Goal: Transaction & Acquisition: Purchase product/service

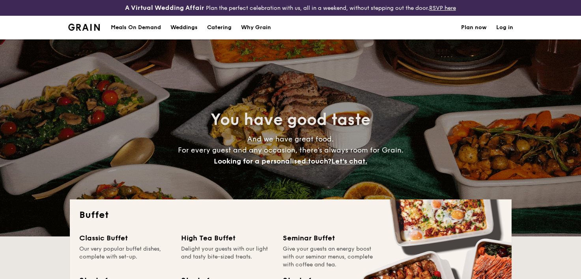
select select
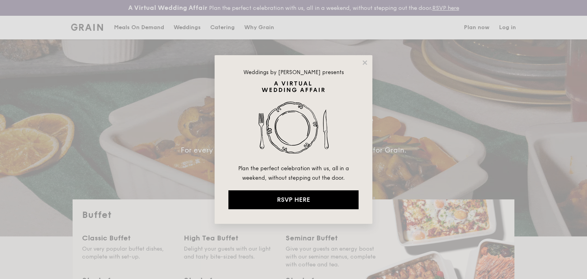
click at [355, 63] on div "Weddings by Grain presents Plan the perfect celebration with us, all in a weeke…" at bounding box center [293, 139] width 158 height 169
click at [371, 65] on div "Weddings by Grain presents Plan the perfect celebration with us, all in a weeke…" at bounding box center [293, 139] width 158 height 169
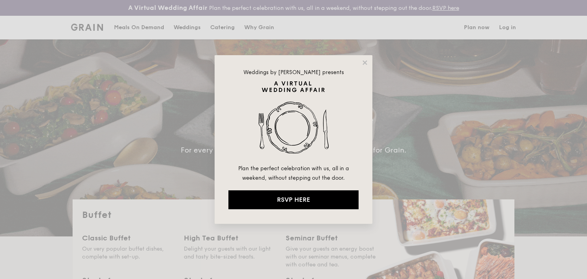
click at [368, 58] on div "Weddings by Grain presents Plan the perfect celebration with us, all in a weeke…" at bounding box center [293, 139] width 158 height 169
click at [361, 61] on div "Weddings by Grain presents Plan the perfect celebration with us, all in a weeke…" at bounding box center [293, 139] width 158 height 169
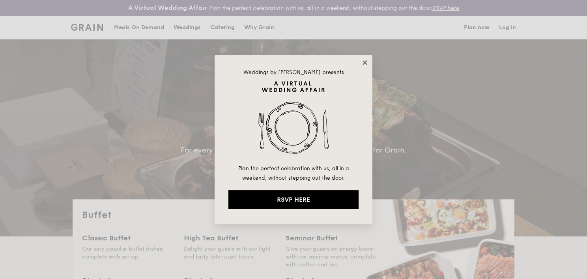
click at [364, 60] on icon at bounding box center [364, 62] width 7 height 7
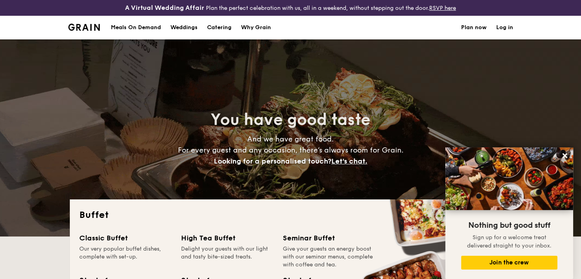
click at [132, 26] on div "Meals On Demand" at bounding box center [136, 28] width 50 height 24
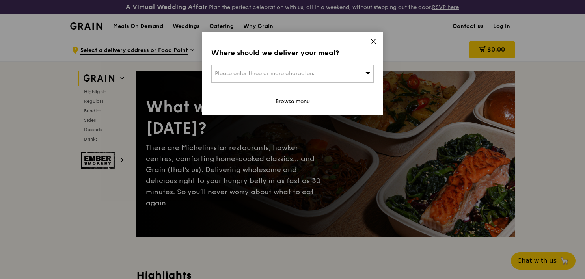
click at [361, 73] on div "Please enter three or more characters" at bounding box center [292, 74] width 162 height 18
click at [369, 74] on input "search" at bounding box center [293, 73] width 162 height 17
click at [373, 37] on div "Where should we deliver your meal? Please enter three or more characters Please…" at bounding box center [292, 74] width 181 height 84
click at [371, 43] on icon at bounding box center [373, 41] width 5 height 5
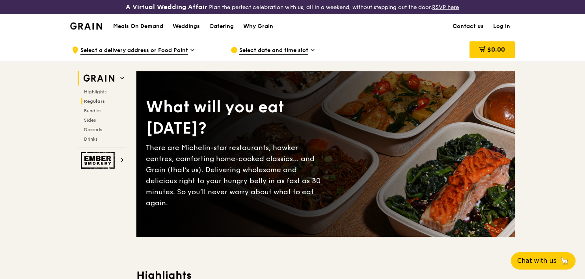
click at [93, 101] on span "Regulars" at bounding box center [94, 102] width 21 height 6
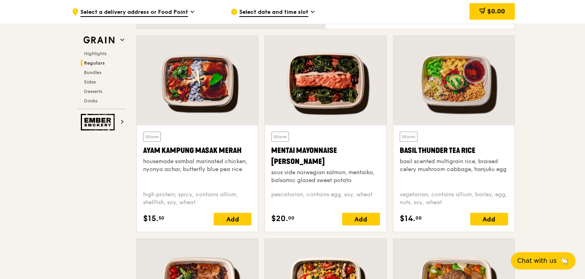
scroll to position [611, 0]
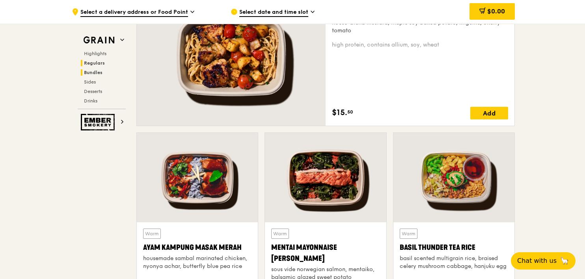
click at [93, 73] on span "Bundles" at bounding box center [93, 73] width 19 height 6
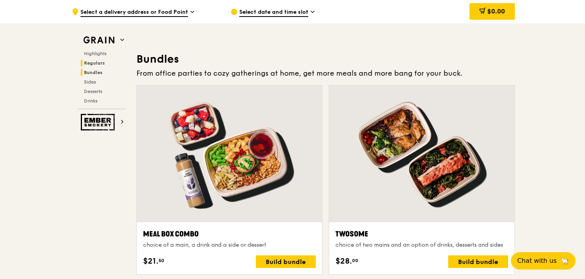
scroll to position [1149, 0]
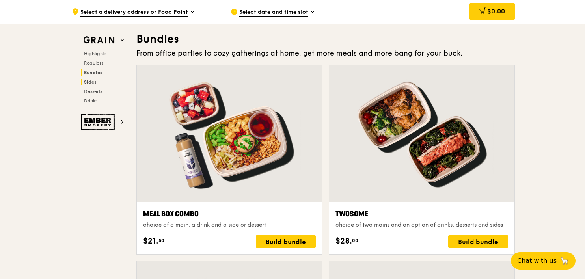
click at [92, 85] on h2 "Sides" at bounding box center [103, 82] width 45 height 6
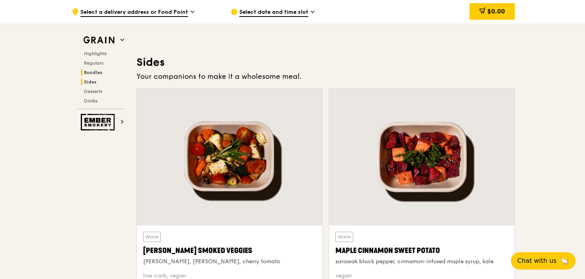
scroll to position [1769, 0]
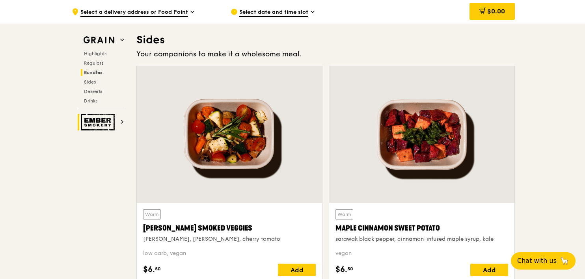
click at [97, 119] on img at bounding box center [99, 122] width 36 height 17
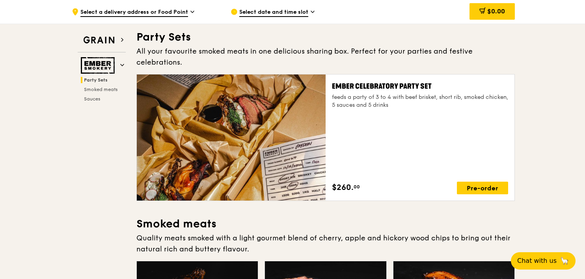
scroll to position [39, 0]
